Goal: Task Accomplishment & Management: Use online tool/utility

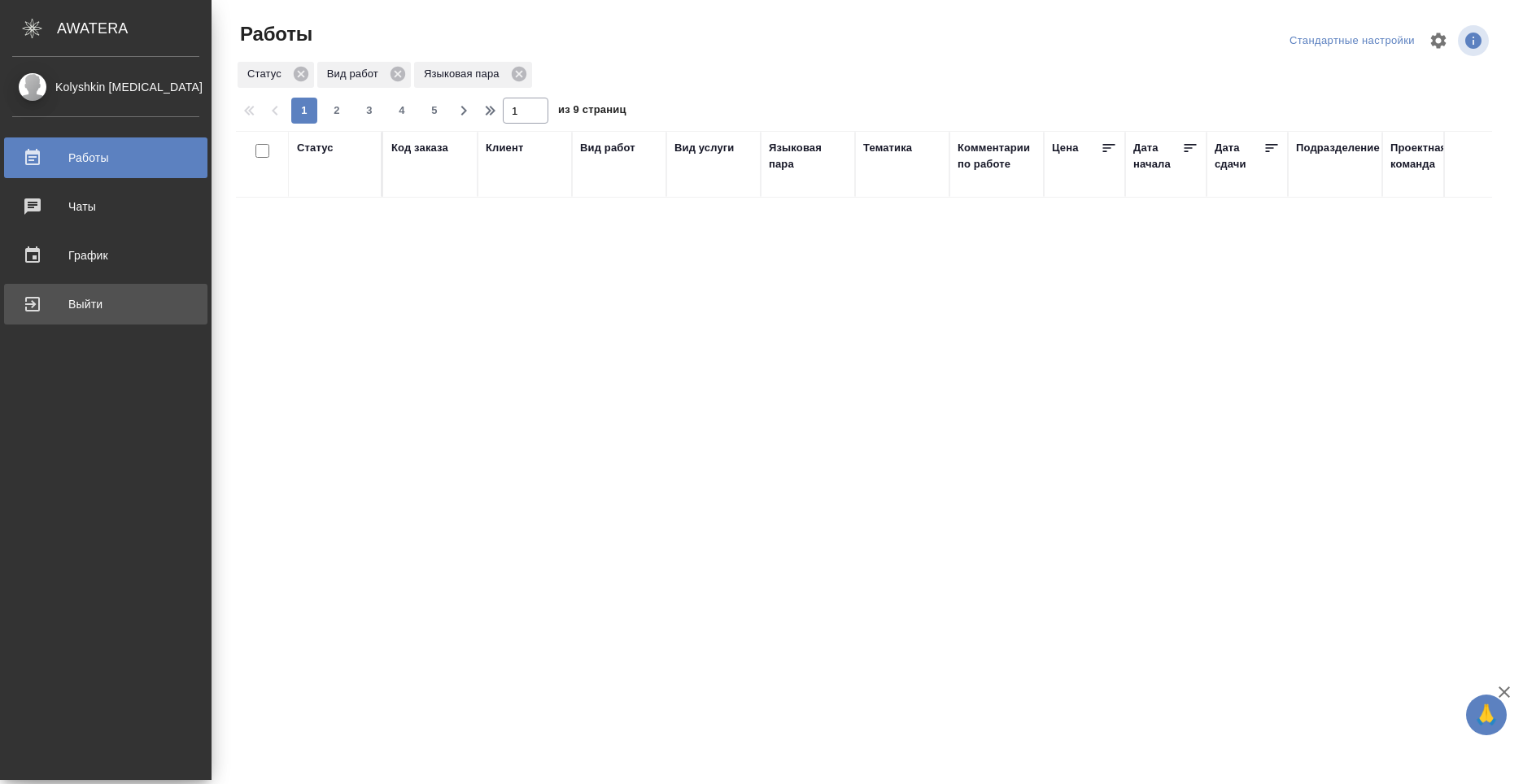
click at [16, 307] on div "Выйти" at bounding box center [106, 304] width 187 height 25
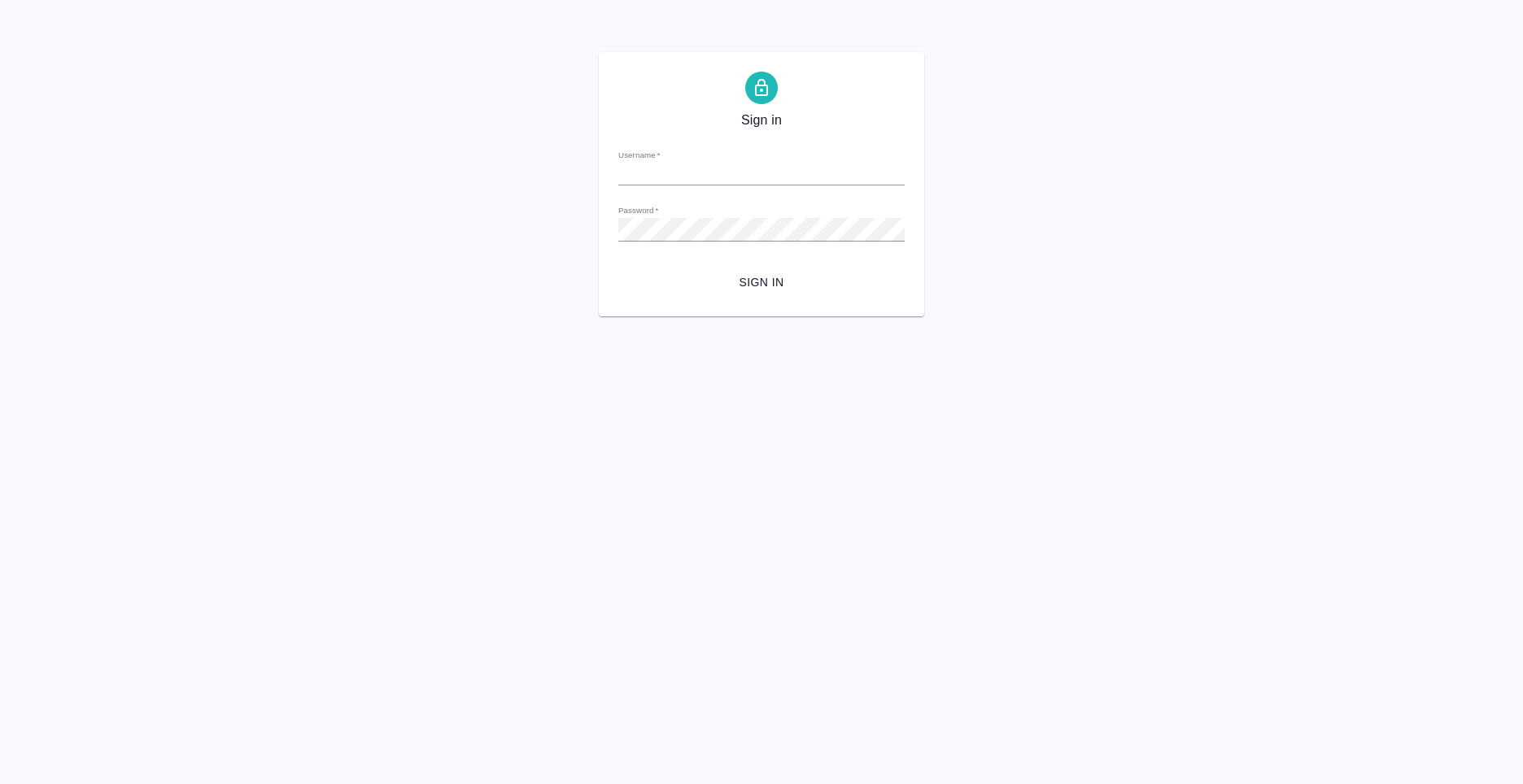
type input "n.kolyshkin@awatera.com"
click at [773, 287] on span "Sign in" at bounding box center [761, 282] width 260 height 20
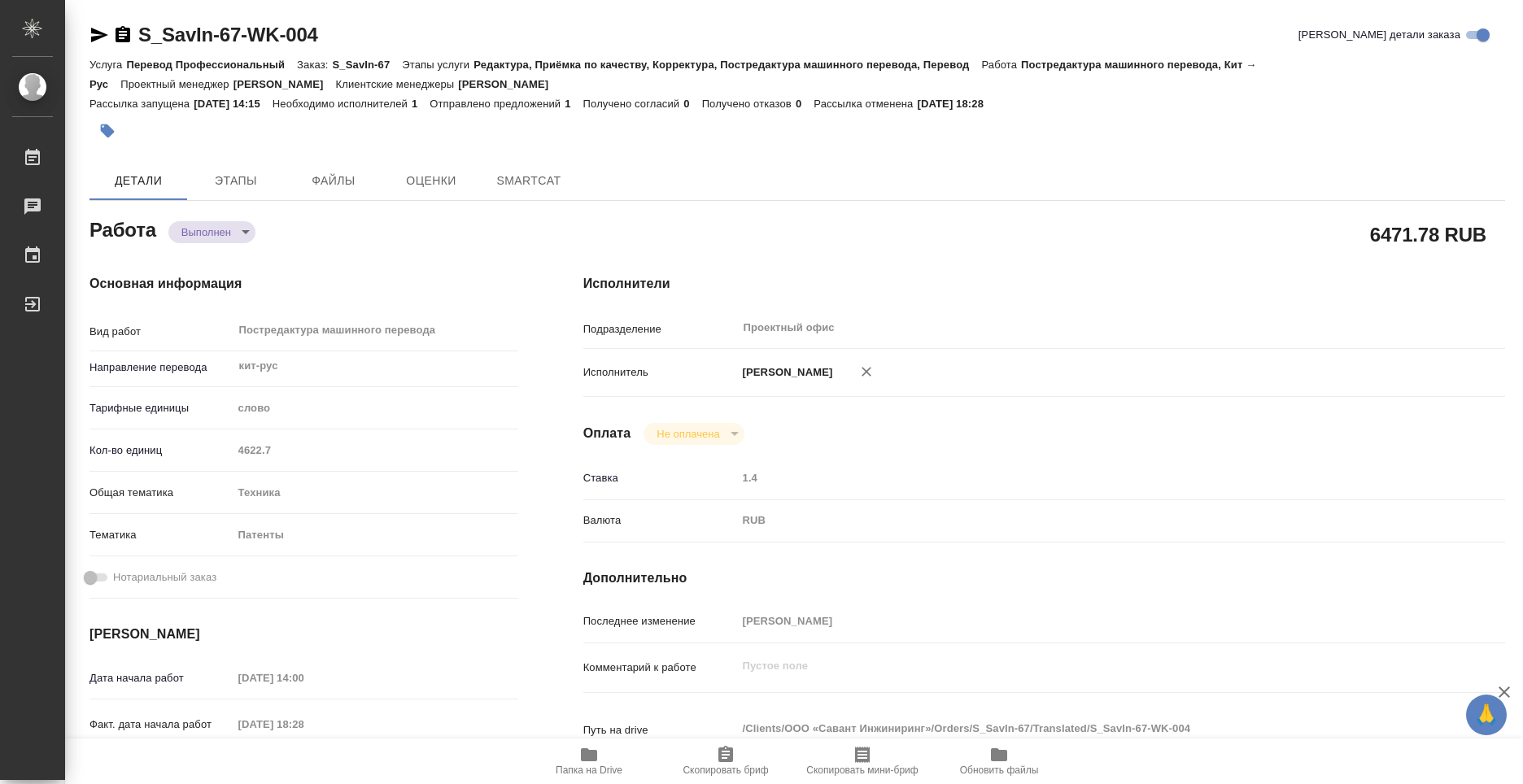
type textarea "x"
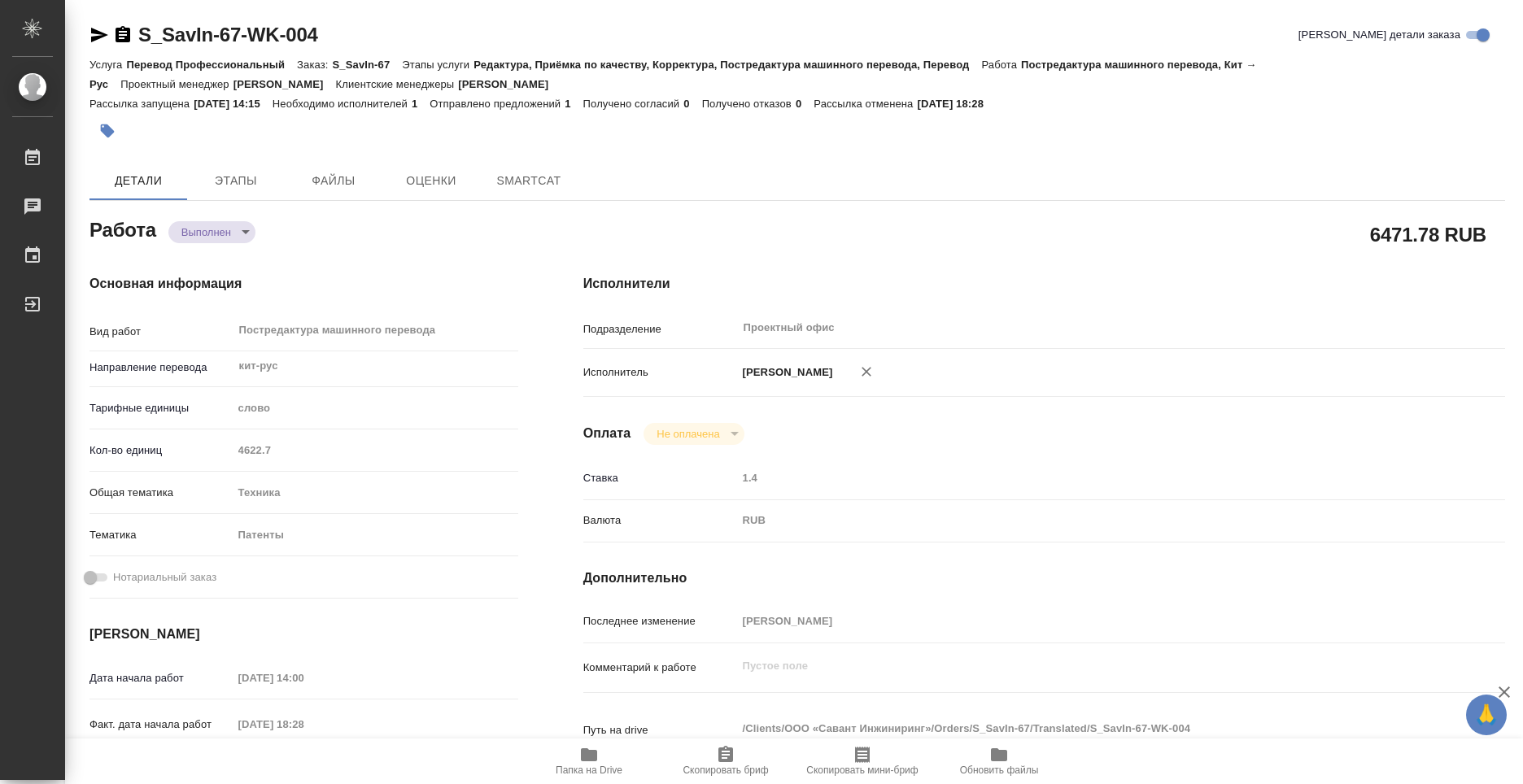
type textarea "x"
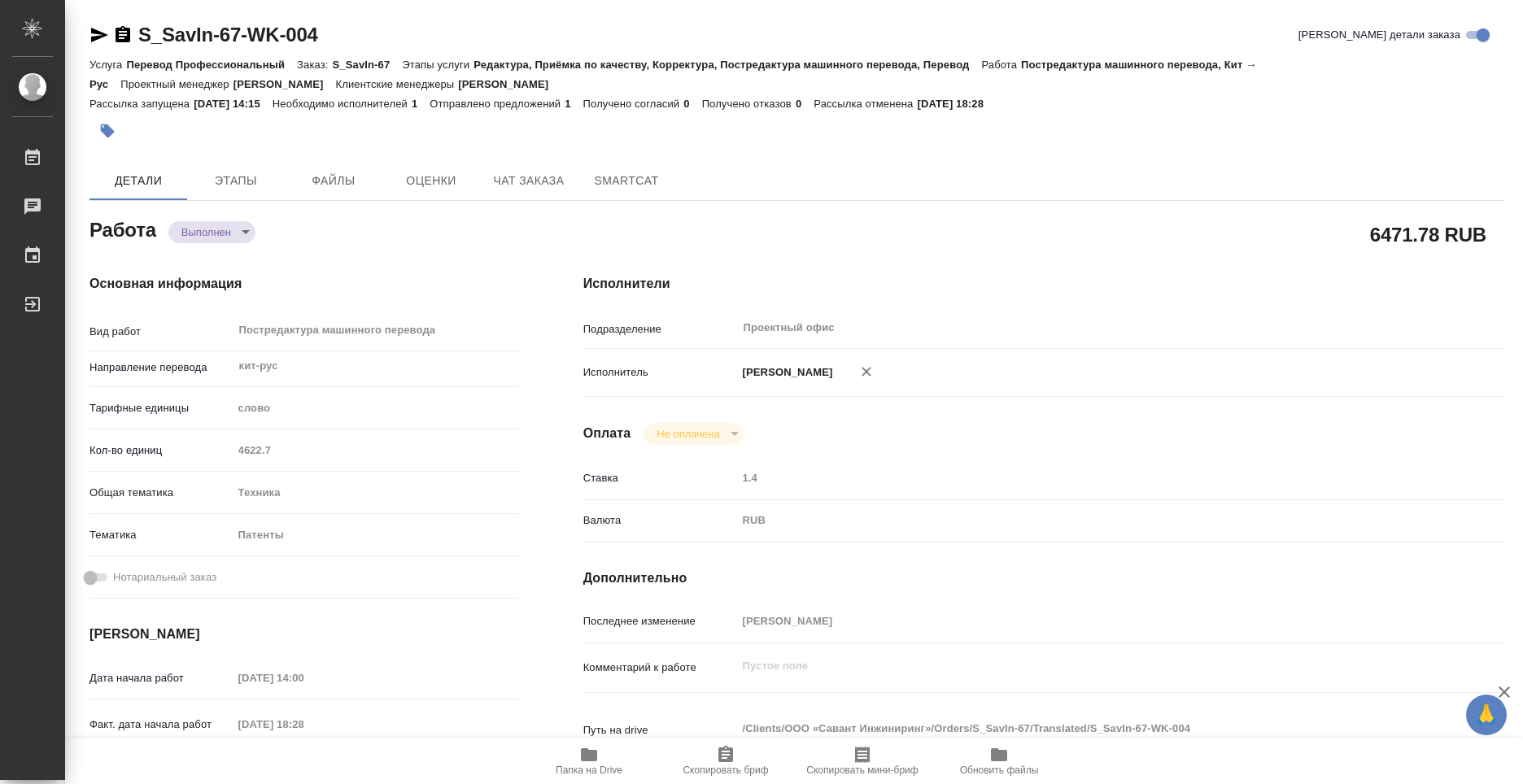
type textarea "x"
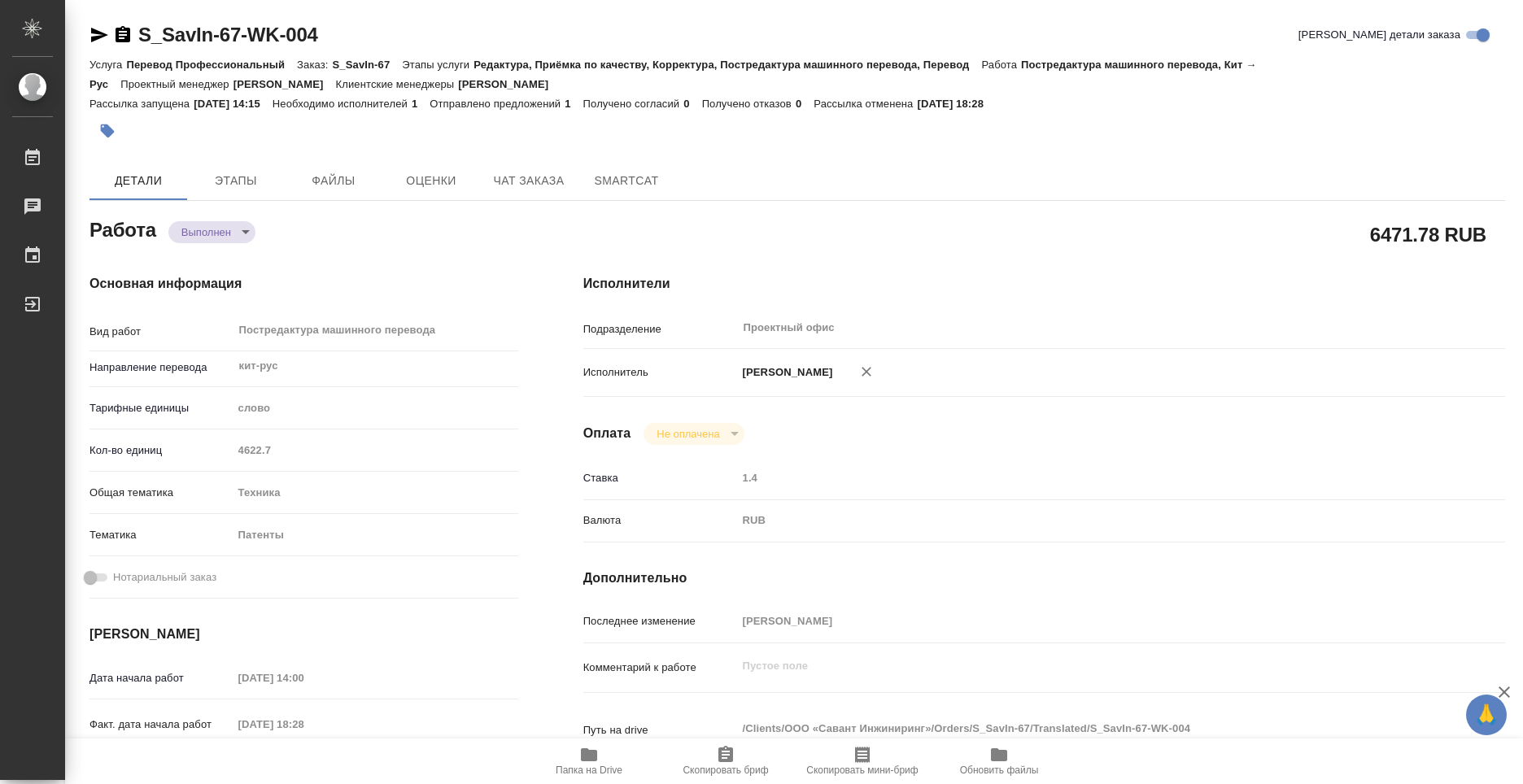
type textarea "x"
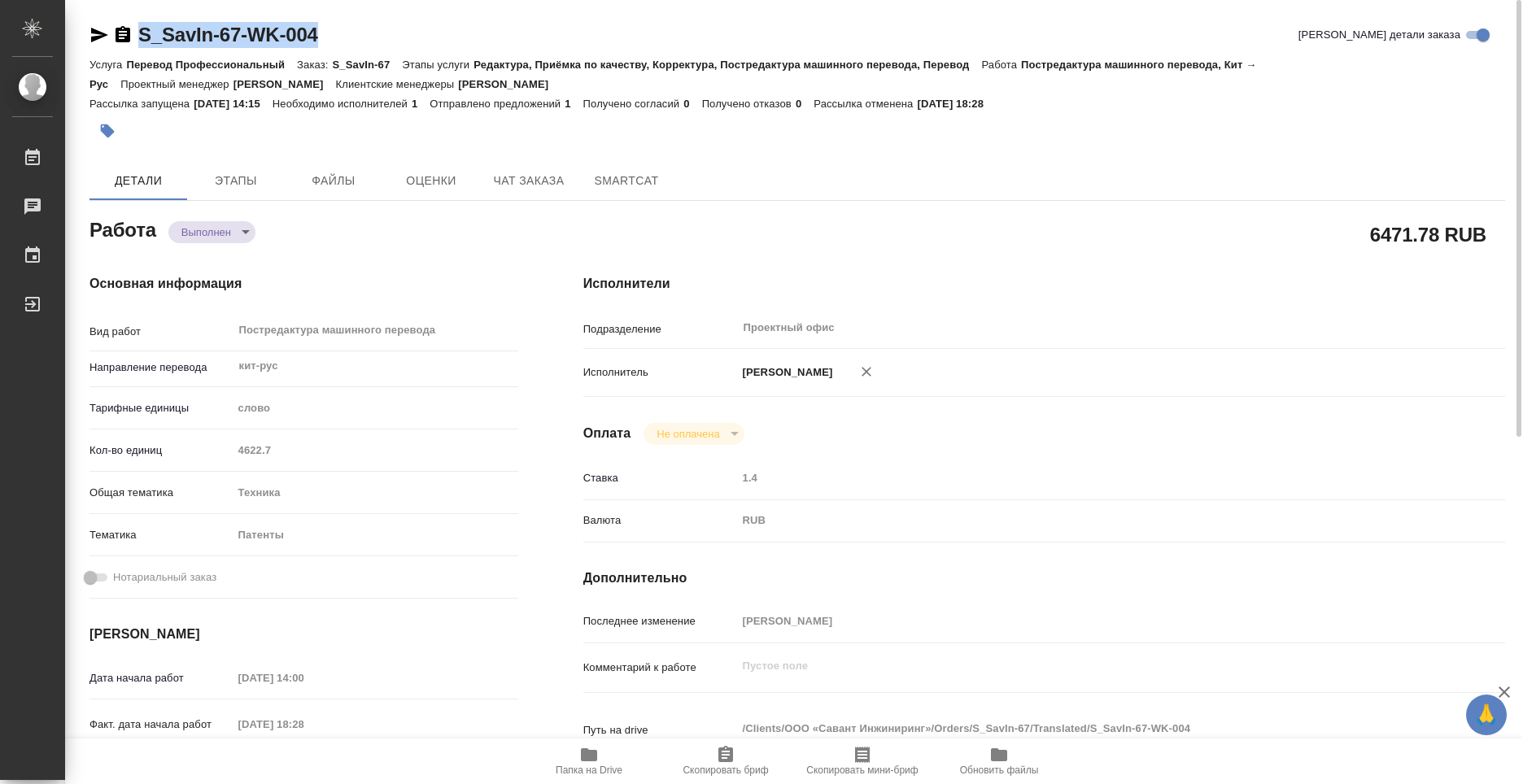
drag, startPoint x: 329, startPoint y: 32, endPoint x: 142, endPoint y: 48, distance: 187.7
click at [142, 48] on div "S_SavIn-67-WK-004 [PERSON_NAME] детали заказа" at bounding box center [797, 38] width 1415 height 33
copy link "S_SavIn-67-WK-004"
click at [499, 86] on div "Услуга Перевод Профессиональный Заказ: S_SavIn-67 Этапы услуги Редактура, Приём…" at bounding box center [797, 74] width 1415 height 39
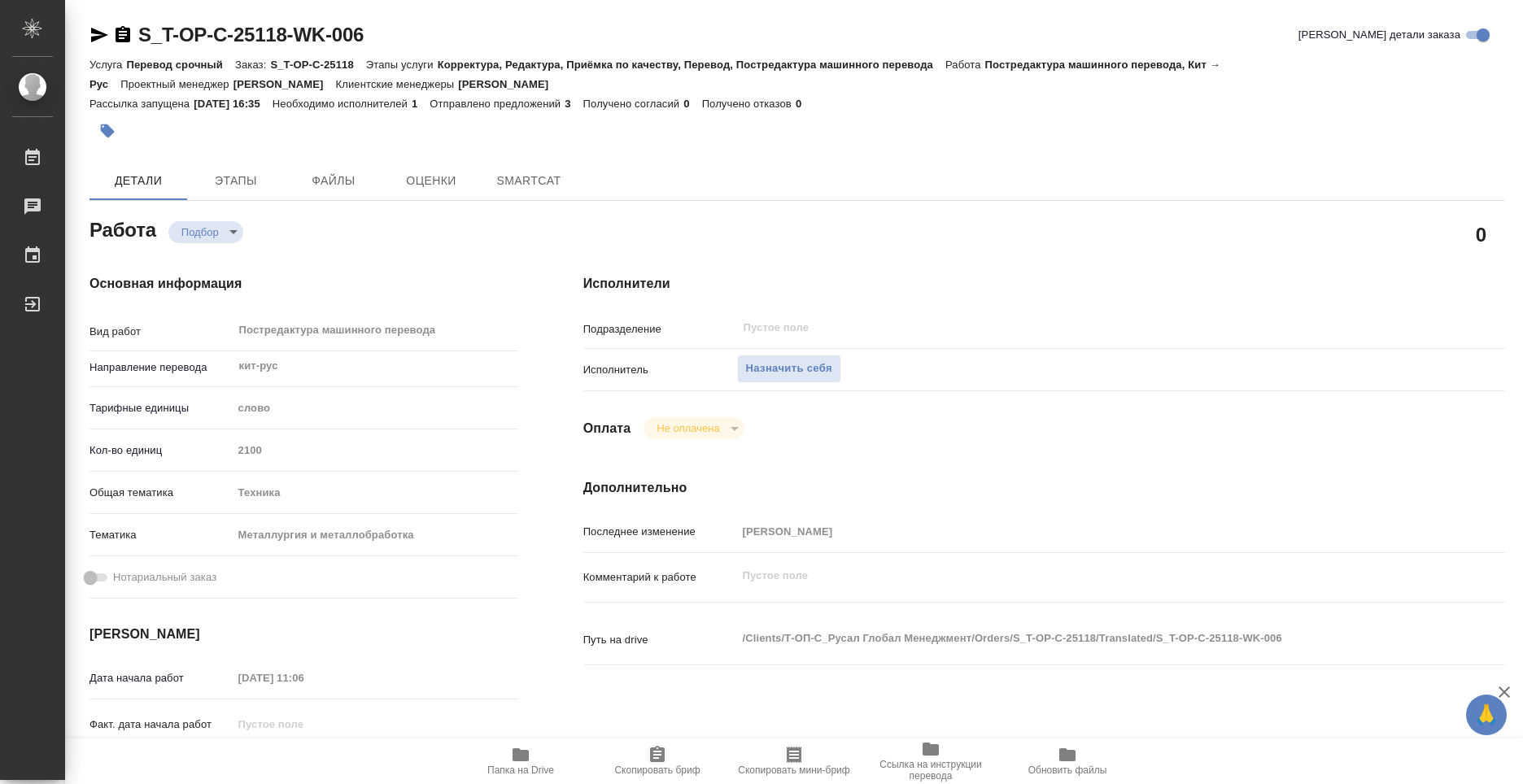
type textarea "x"
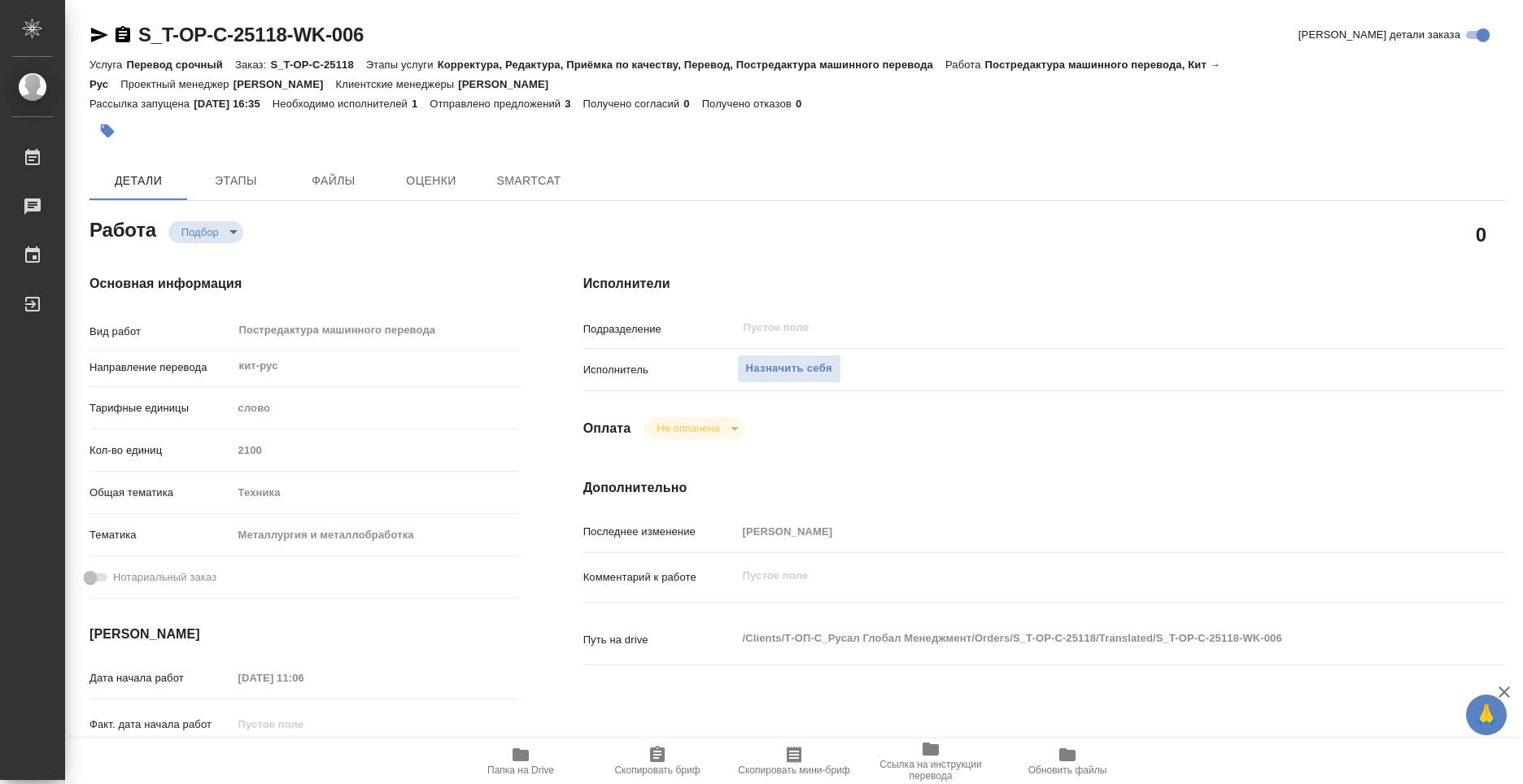
type textarea "x"
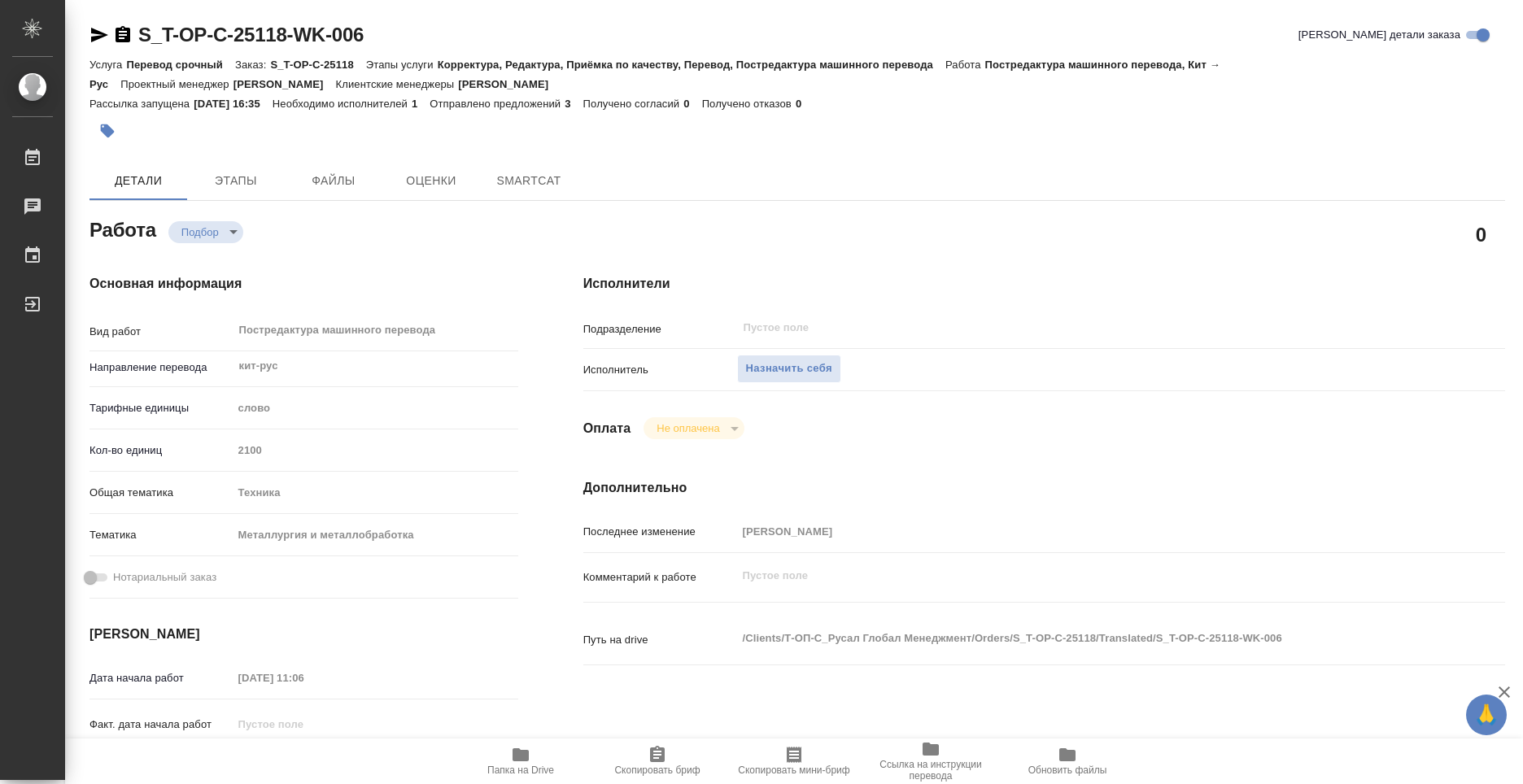
type textarea "x"
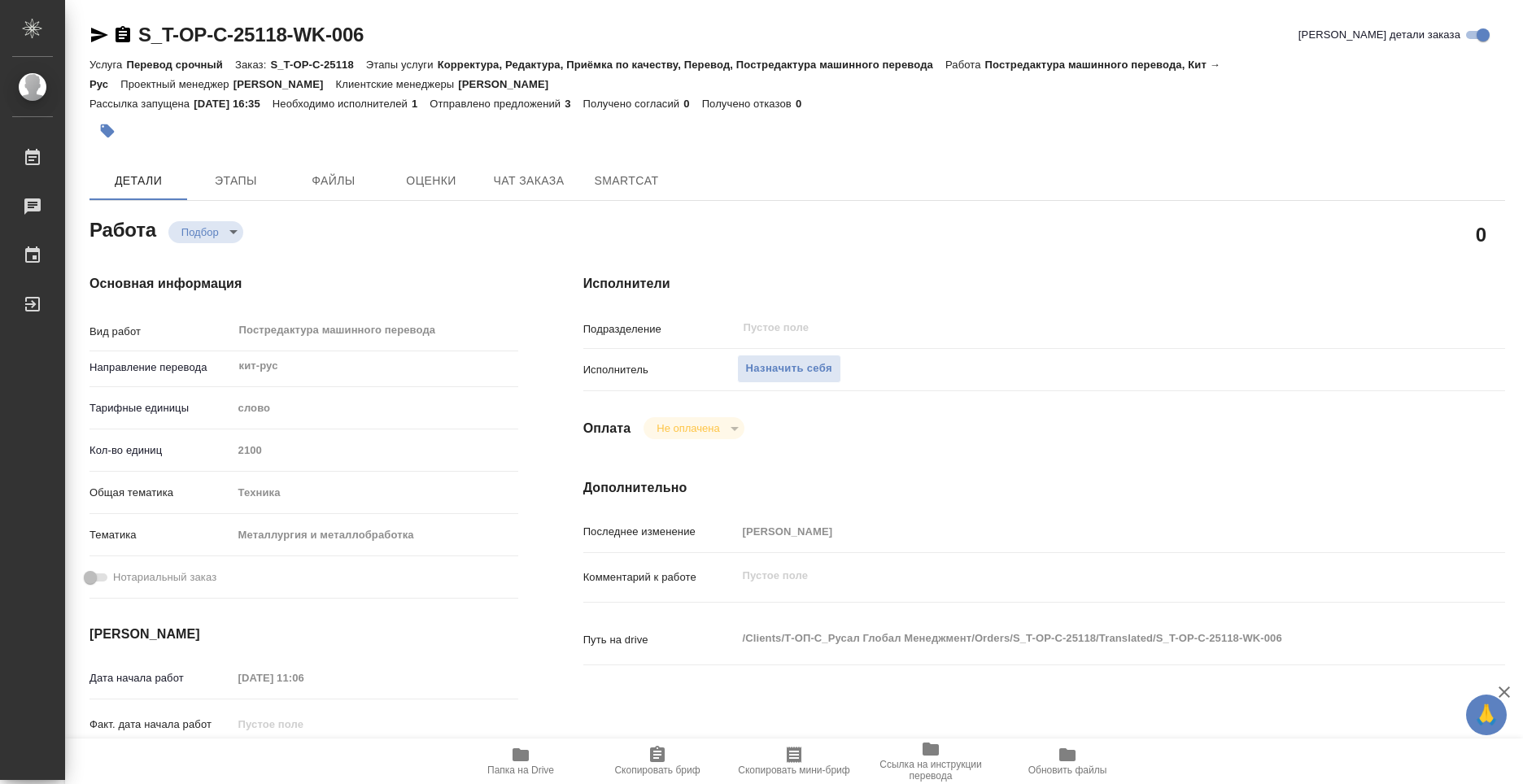
type textarea "x"
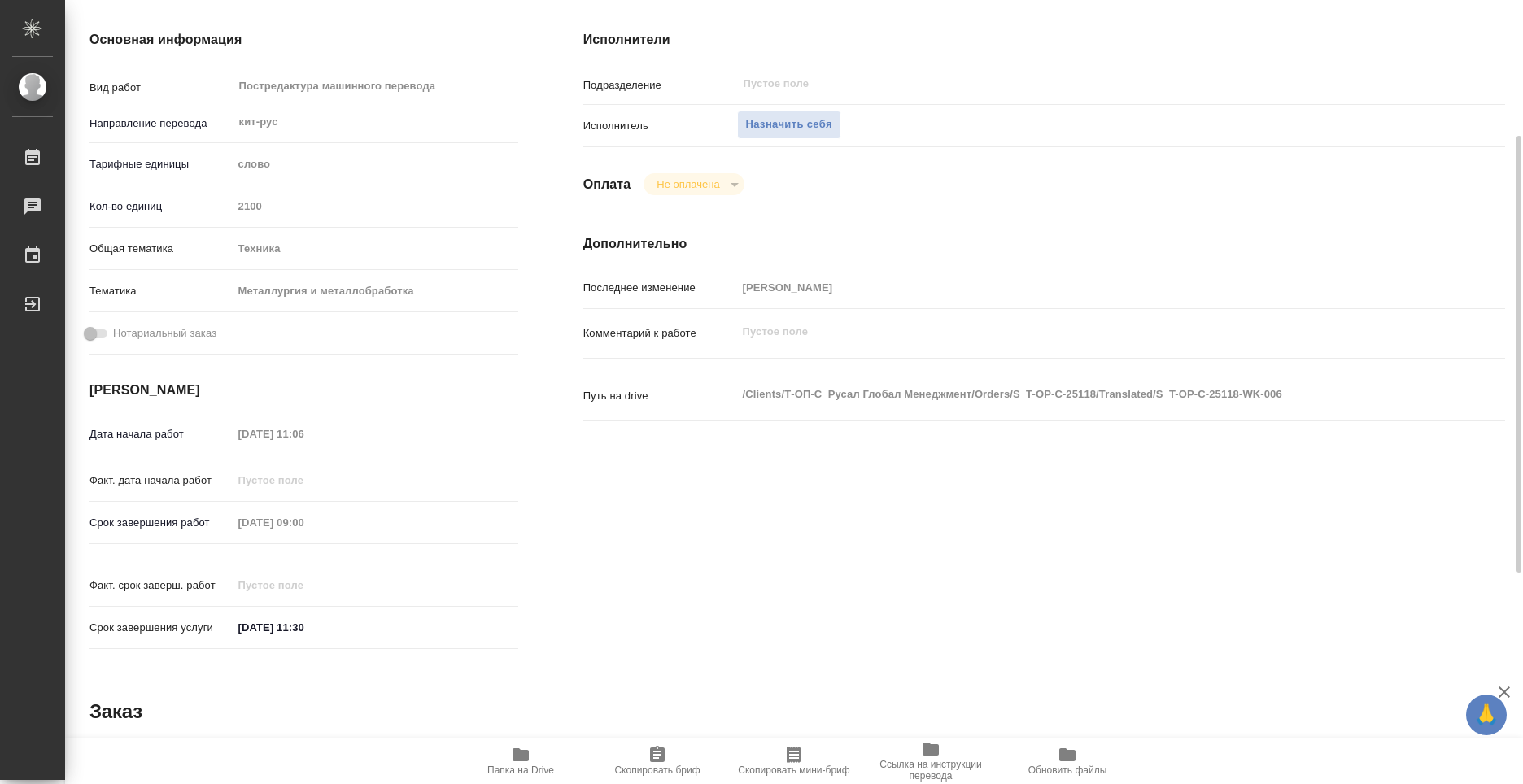
type textarea "x"
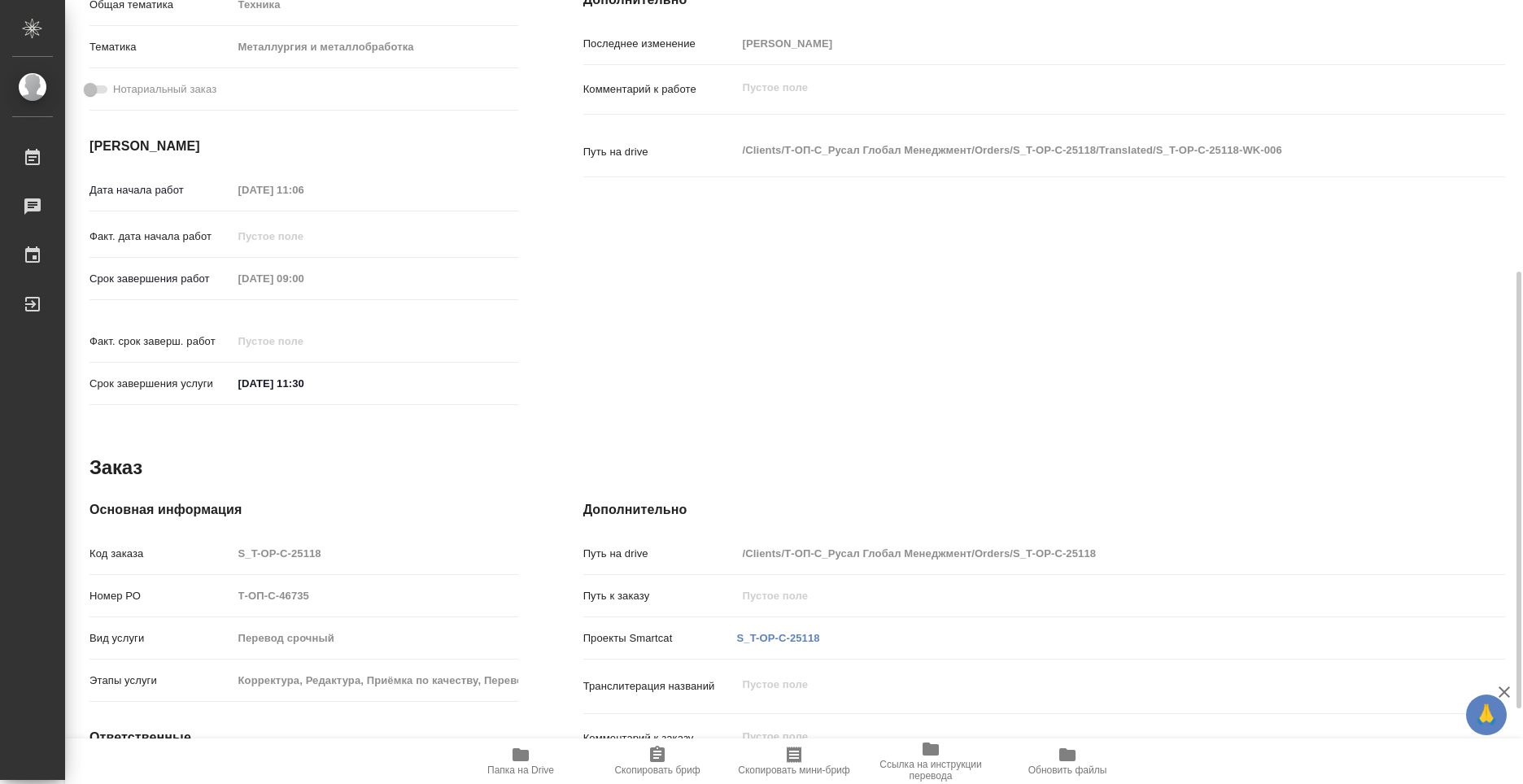
scroll to position [623, 0]
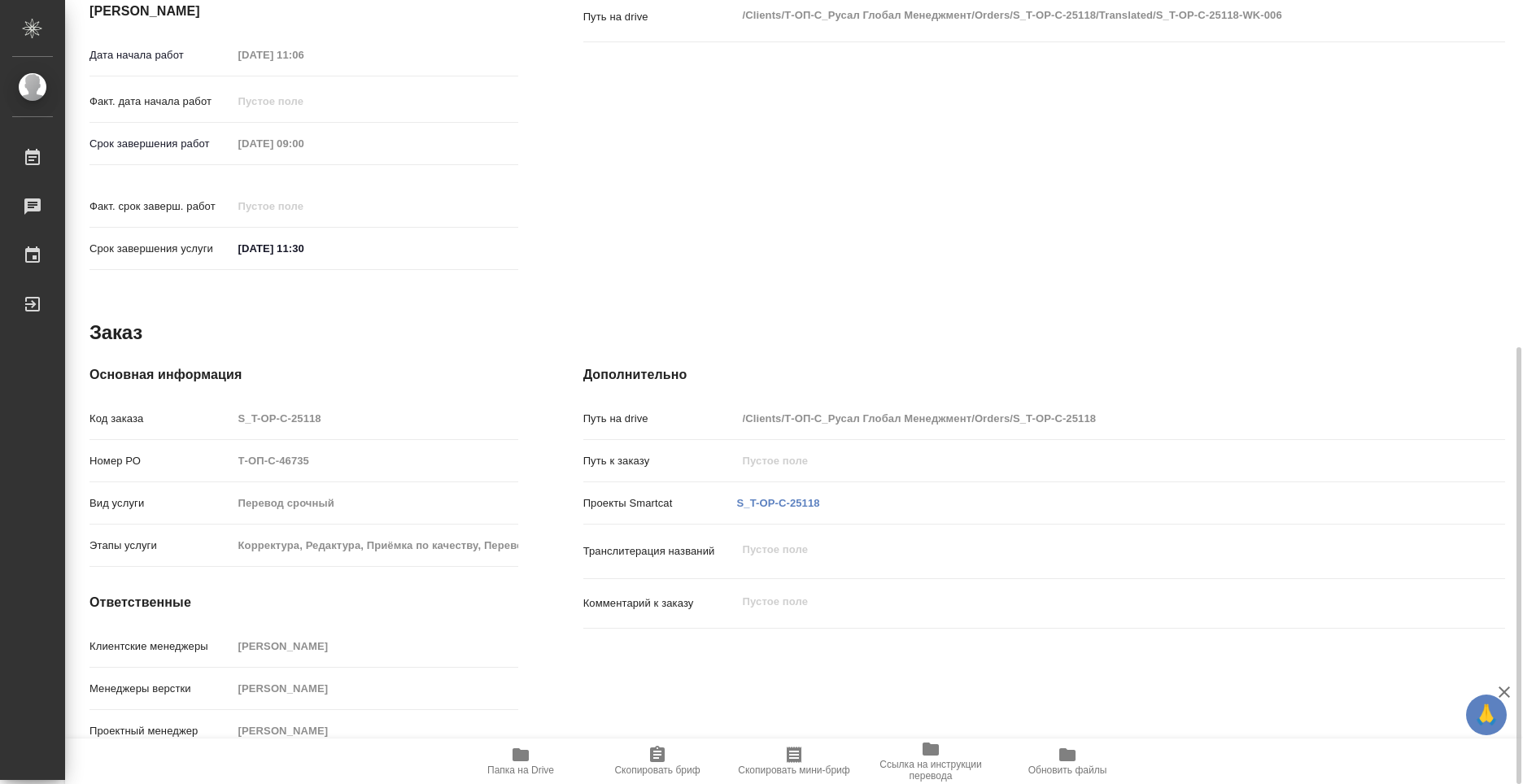
click at [522, 761] on icon "button" at bounding box center [521, 754] width 16 height 13
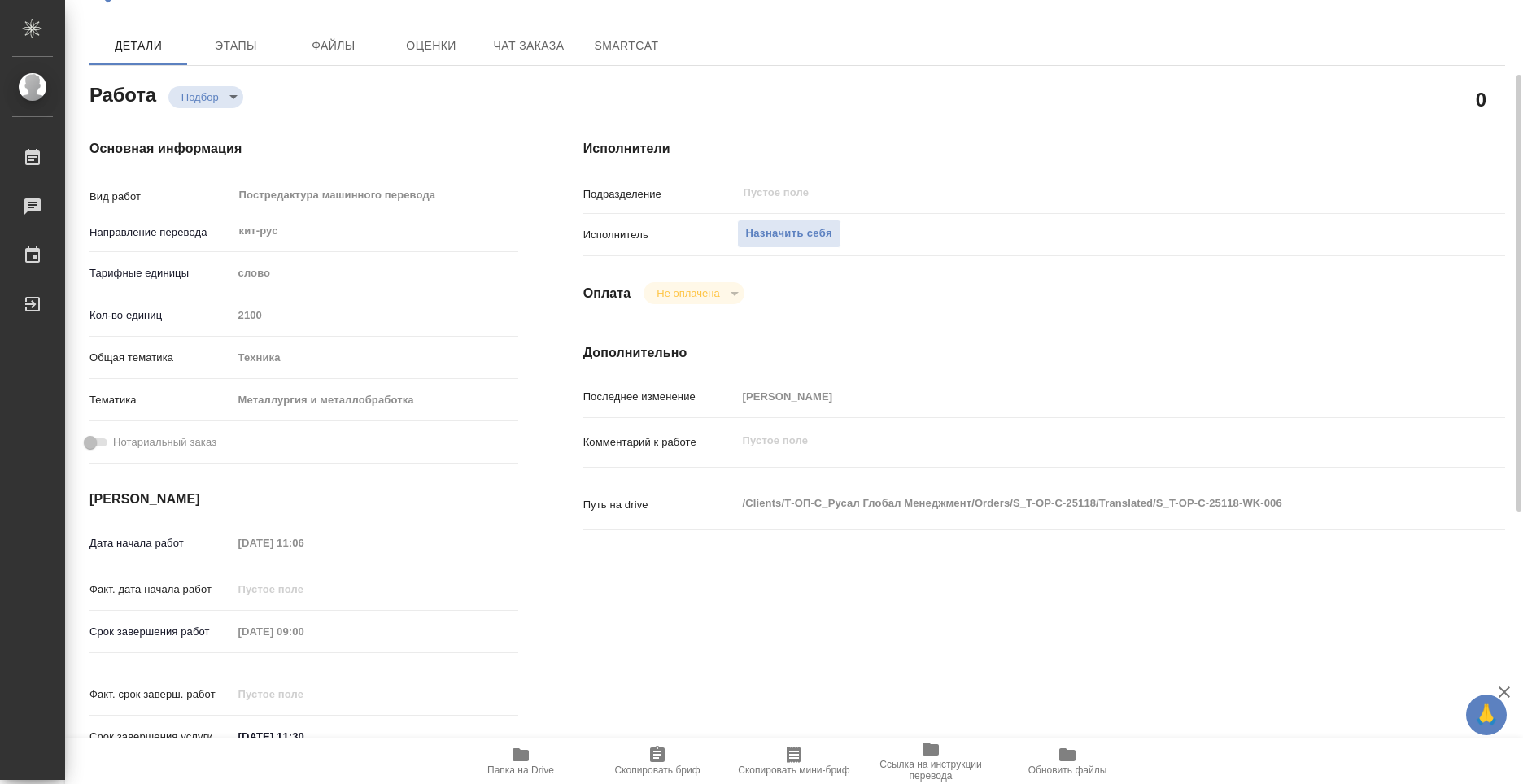
scroll to position [0, 0]
